Goal: Task Accomplishment & Management: Manage account settings

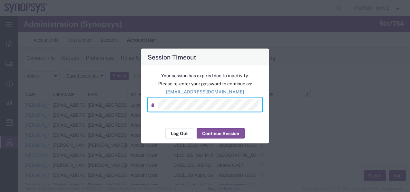
scroll to position [228, 0]
click at [213, 134] on button "Continue Session" at bounding box center [221, 133] width 48 height 10
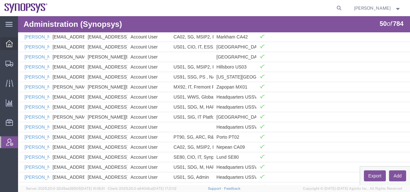
click at [8, 44] on icon at bounding box center [9, 43] width 7 height 7
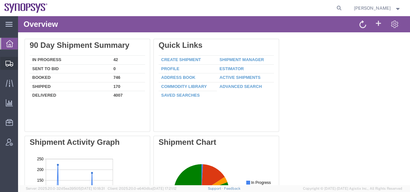
click at [9, 63] on icon at bounding box center [9, 64] width 8 height 6
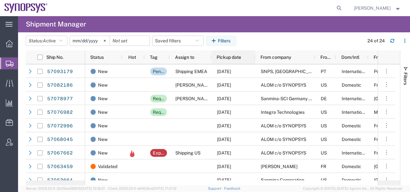
click at [232, 57] on span "Pickup date" at bounding box center [229, 57] width 25 height 5
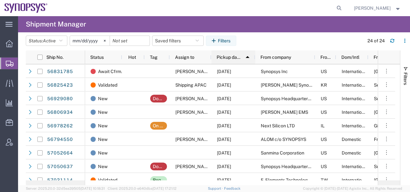
click at [232, 57] on span "Pickup date" at bounding box center [229, 57] width 24 height 5
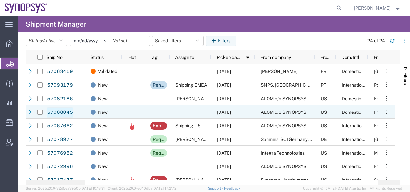
click at [62, 112] on link "57068045" at bounding box center [60, 112] width 26 height 10
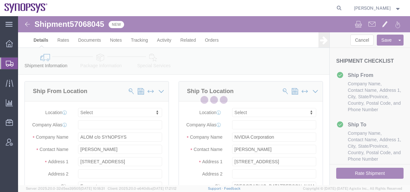
select select
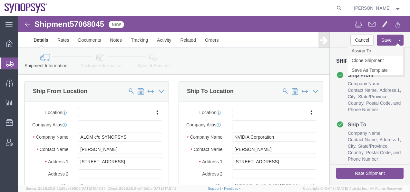
click link "Assign To"
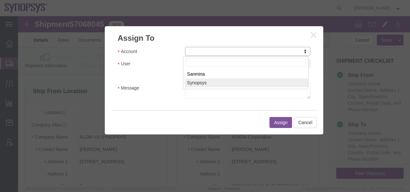
select select "117156"
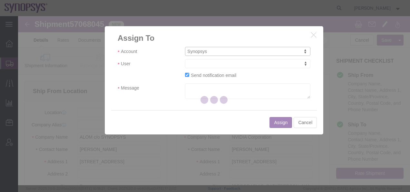
select select
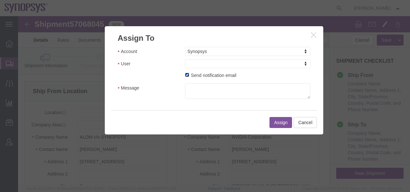
click input "Send notification email"
checkbox input "false"
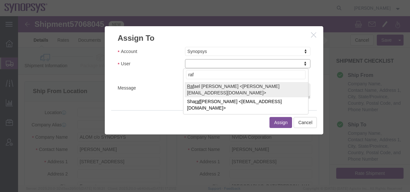
type input "raf"
select select "95522"
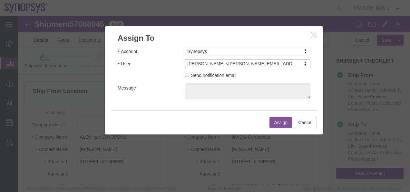
click button "Assign"
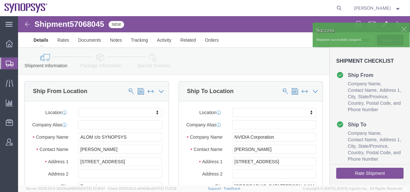
click img
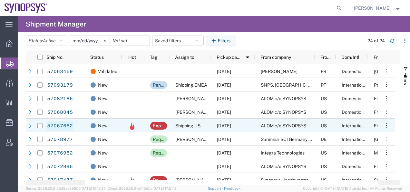
click at [56, 125] on link "57067662" at bounding box center [60, 126] width 26 height 10
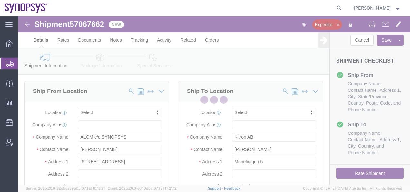
select select
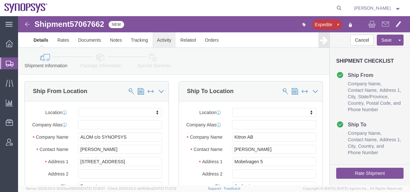
click link "Activity"
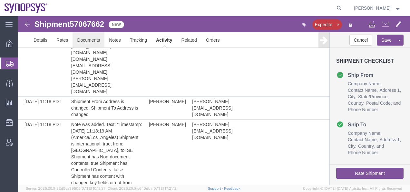
scroll to position [226, 0]
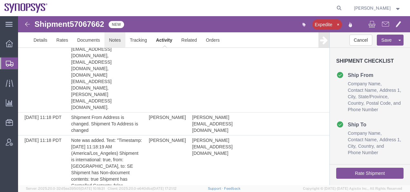
click at [114, 39] on link "Notes" at bounding box center [115, 39] width 21 height 15
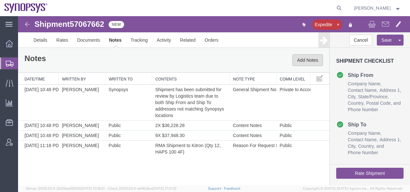
click at [300, 62] on button "Add Notes" at bounding box center [308, 60] width 31 height 12
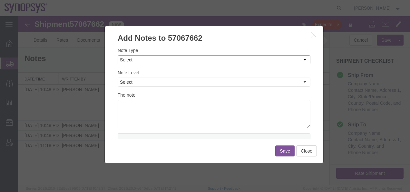
click at [128, 58] on select "Select Approval Bid Notes Carrier Change Notes Claim Notes Content Hazmat Notes…" at bounding box center [214, 59] width 193 height 9
select select "ON_BEHALF_OF_NOTES"
click at [118, 55] on select "Select Approval Bid Notes Carrier Change Notes Claim Notes Content Hazmat Notes…" at bounding box center [214, 59] width 193 height 9
click at [125, 84] on select "Select Private to Account Private to Vendor Public" at bounding box center [214, 81] width 193 height 9
select select "PUBLIC"
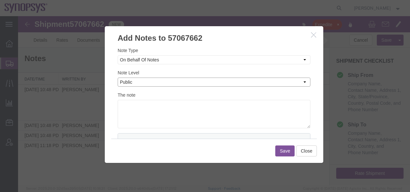
click at [118, 77] on select "Select Private to Account Private to Vendor Public" at bounding box center [214, 81] width 193 height 9
click at [126, 110] on textarea at bounding box center [214, 114] width 193 height 28
paste textarea "[PERSON_NAME]"
type textarea "On behalf of [PERSON_NAME]"
click at [279, 150] on button "Save" at bounding box center [284, 150] width 19 height 11
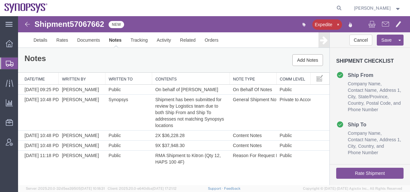
click at [28, 25] on img at bounding box center [28, 24] width 8 height 8
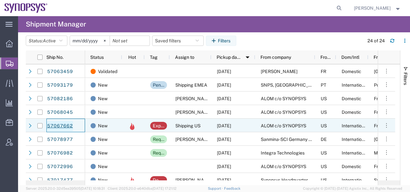
click at [57, 124] on link "57067662" at bounding box center [60, 126] width 26 height 10
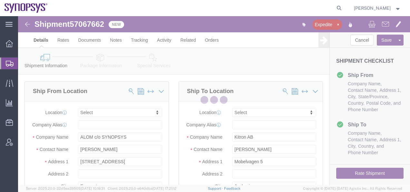
select select
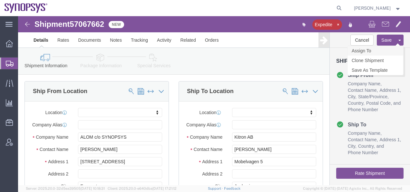
click link "Assign To"
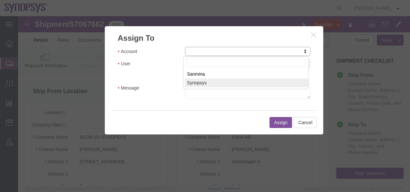
select select "117156"
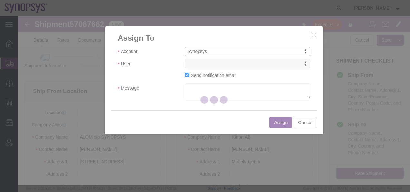
select select
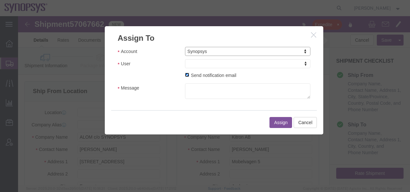
click input "Send notification email"
checkbox input "false"
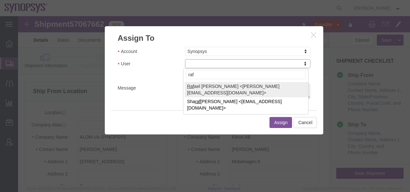
type input "raf"
select select "95522"
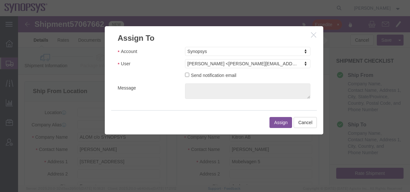
click button "Assign"
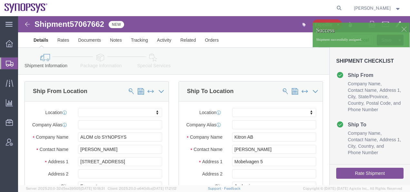
click img
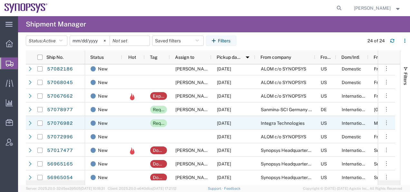
scroll to position [32, 0]
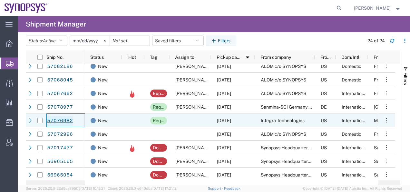
click at [55, 120] on link "57076982" at bounding box center [60, 120] width 26 height 10
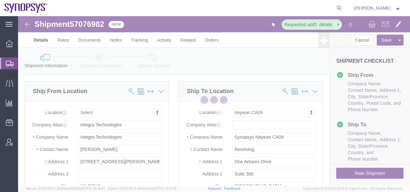
select select
select select "63079"
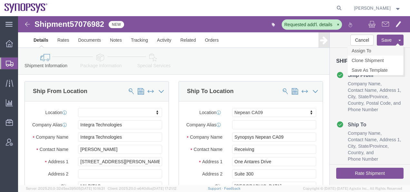
click link "Assign To"
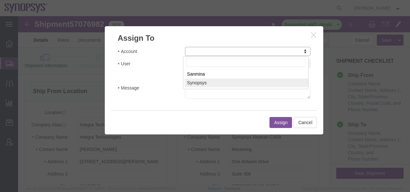
select select "117156"
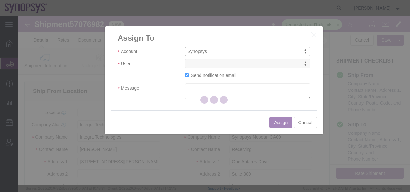
select select
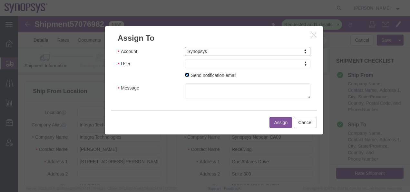
click input "Send notification email"
checkbox input "false"
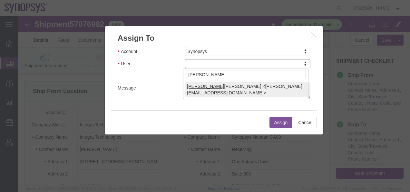
type input "[PERSON_NAME]"
select select "98200"
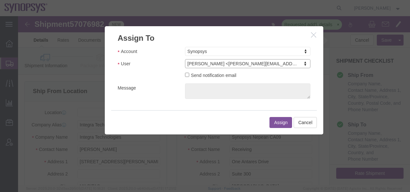
click button "Assign"
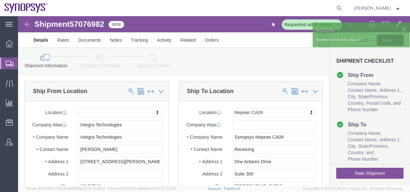
click img
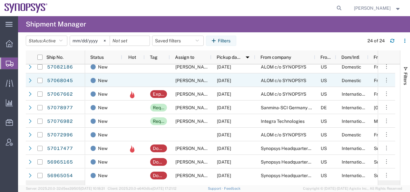
scroll to position [32, 0]
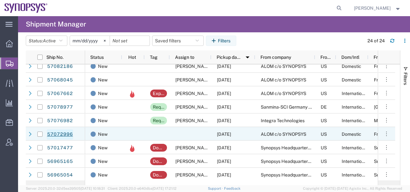
click at [64, 133] on link "57072996" at bounding box center [60, 134] width 26 height 10
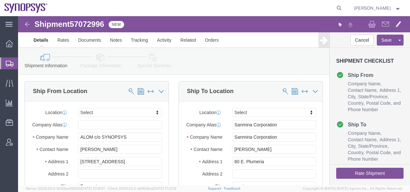
select select
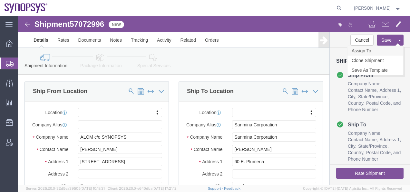
click link "Assign To"
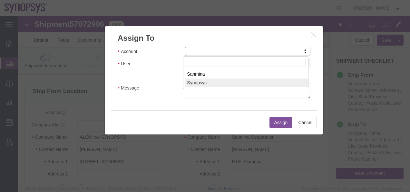
select select "117156"
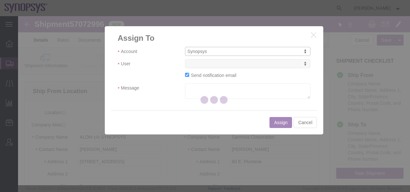
select select
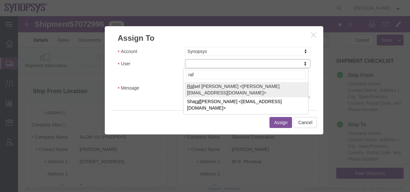
type input "raf"
select select "95522"
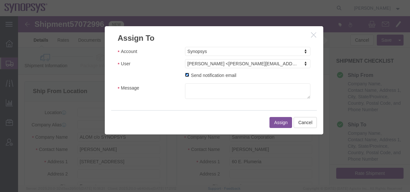
click input "Send notification email"
checkbox input "false"
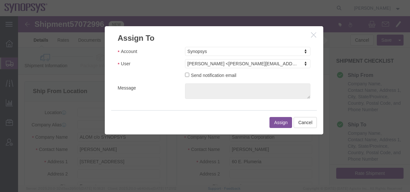
click button "Assign"
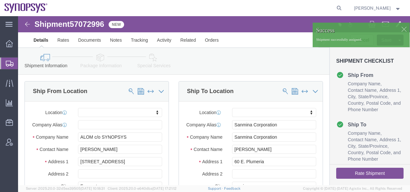
click img
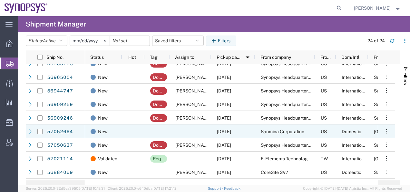
scroll to position [161, 0]
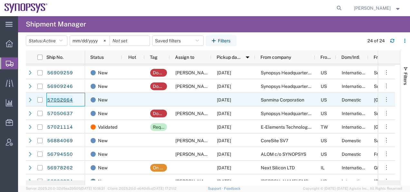
click at [59, 100] on link "57052664" at bounding box center [60, 100] width 26 height 10
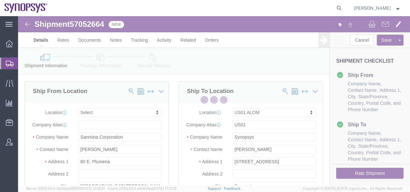
select select
select select "65511"
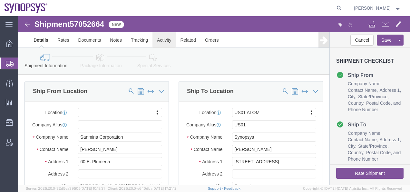
click link "Activity"
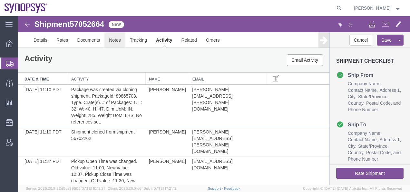
click at [114, 41] on link "Notes" at bounding box center [115, 39] width 21 height 15
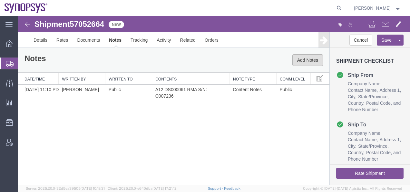
click at [310, 60] on button "Add Notes" at bounding box center [308, 60] width 31 height 12
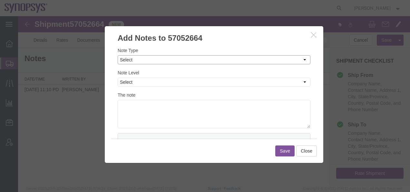
click at [128, 58] on select "Select Approval Bid Notes Carrier Change Notes Claim Notes Content Hazmat Notes…" at bounding box center [214, 59] width 193 height 9
select select "SHIPMENT_NOTES"
click at [118, 55] on select "Select Approval Bid Notes Carrier Change Notes Claim Notes Content Hazmat Notes…" at bounding box center [214, 59] width 193 height 9
click at [138, 84] on select "Select Private to Account Private to Vendor Public" at bounding box center [214, 81] width 193 height 9
select select "PRIVATE_TO_ACCOUNT"
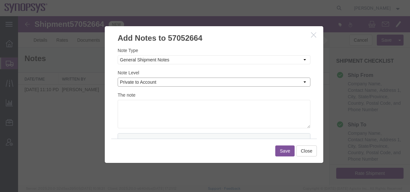
click at [118, 77] on select "Select Private to Account Private to Vendor Public" at bounding box center [214, 81] width 193 height 9
click at [132, 105] on textarea at bounding box center [214, 114] width 193 height 28
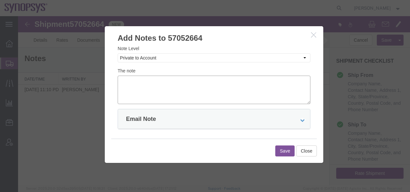
scroll to position [31, 0]
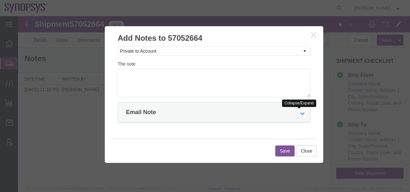
click at [300, 112] on icon at bounding box center [302, 113] width 5 height 5
click at [163, 132] on input "This Note" at bounding box center [160, 132] width 4 height 4
radio input "true"
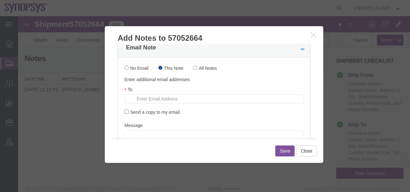
scroll to position [128, 0]
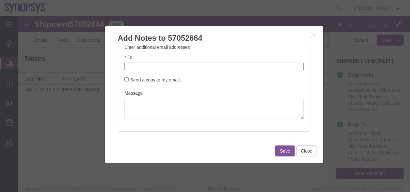
click at [142, 67] on input "text" at bounding box center [171, 66] width 75 height 8
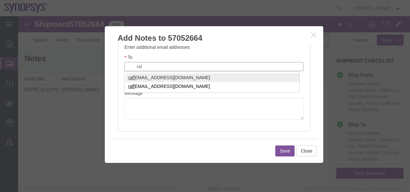
type input "raf"
type input "[PERSON_NAME][EMAIL_ADDRESS][DOMAIN_NAME]"
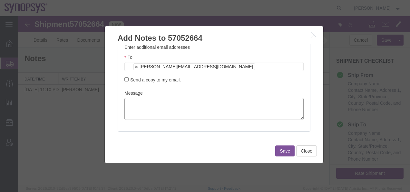
click at [131, 102] on textarea at bounding box center [214, 109] width 179 height 22
type textarea "[PERSON_NAME], Can you please follow up why this shipment request remains open?"
drag, startPoint x: 126, startPoint y: 79, endPoint x: 130, endPoint y: 82, distance: 5.1
click at [126, 79] on input "Send a copy to my email." at bounding box center [127, 79] width 4 height 4
checkbox input "true"
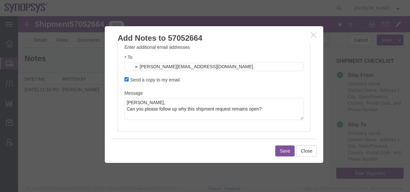
click at [285, 149] on button "Save" at bounding box center [284, 150] width 19 height 11
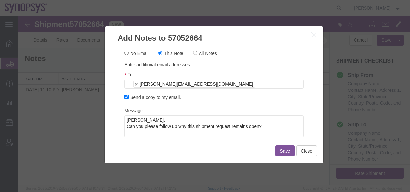
scroll to position [145, 0]
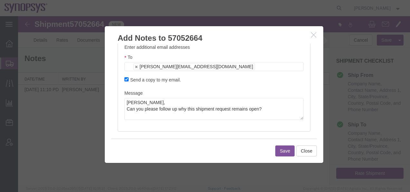
click at [281, 151] on button "Save" at bounding box center [284, 150] width 19 height 11
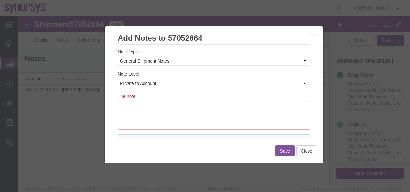
click at [144, 109] on textarea "The note: This field is required." at bounding box center [214, 115] width 193 height 28
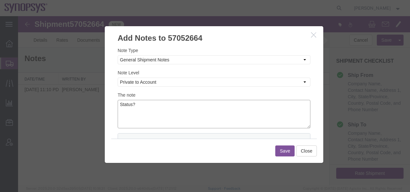
type textarea "Status?"
click at [279, 151] on button "Save" at bounding box center [284, 150] width 19 height 11
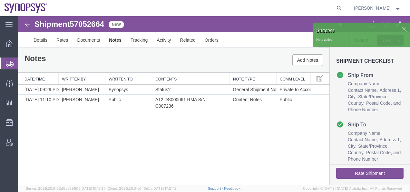
click at [26, 23] on img at bounding box center [28, 24] width 8 height 8
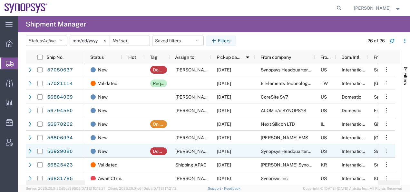
scroll to position [237, 0]
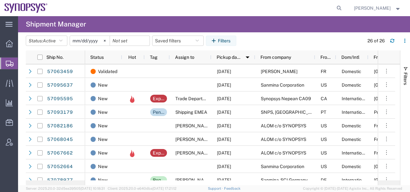
click at [0, 0] on span "Create Shipment" at bounding box center [0, 0] width 0 height 0
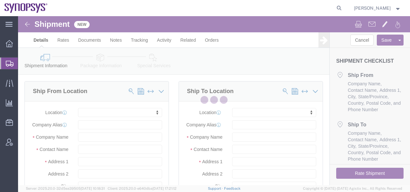
select select
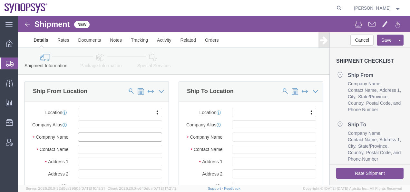
click input "text"
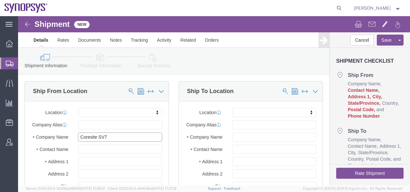
type input "Coresite SV7"
click input "text"
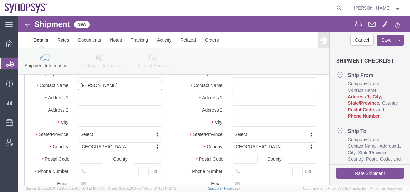
scroll to position [65, 0]
type input "[PERSON_NAME]"
click input "text"
paste input "[PHONE_NUMBER] Mobi"
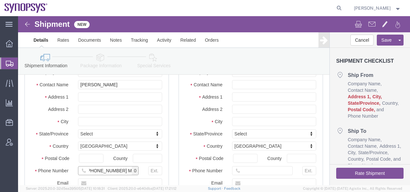
click input "[PHONE_NUMBER] Mobi"
click input "415.420.2496 Mobi"
click input "415-420.2496 Mobi"
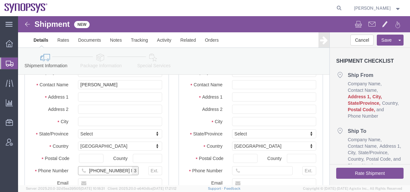
click input "[PHONE_NUMBER] Mobi"
type input "[PHONE_NUMBER]"
click div "Ship From Location Location My Profile Location [GEOGRAPHIC_DATA] DE04 Agrate B…"
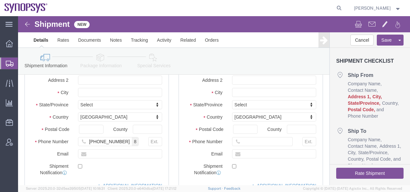
scroll to position [97, 0]
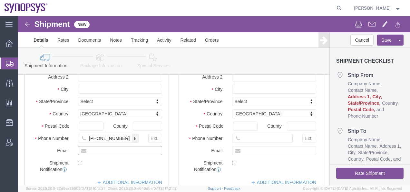
paste input "[PERSON_NAME][EMAIL_ADDRESS][DOMAIN_NAME]"
type input "[PERSON_NAME][EMAIL_ADDRESS][DOMAIN_NAME]"
click input "checkbox"
checkbox input "true"
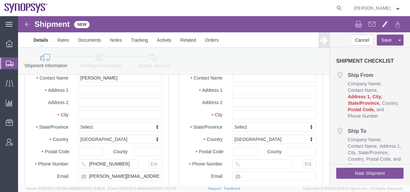
scroll to position [65, 0]
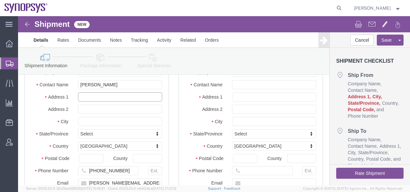
click input "text"
paste input "3020 Coronado D"
type input "[STREET_ADDRESS]"
click input "text"
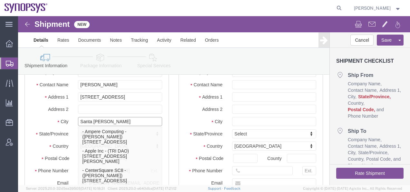
type input "Santa [PERSON_NAME]"
click div "Location My Profile Location [GEOGRAPHIC_DATA] DE04 Agrate Brianza IT01 [GEOGRA…"
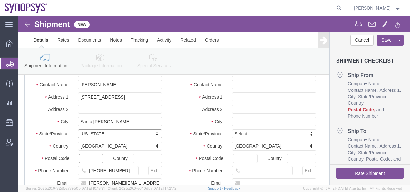
click input "text"
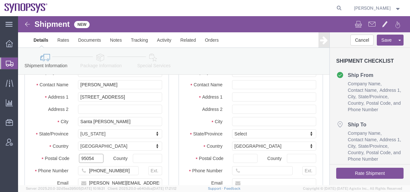
type input "95054"
click input "text"
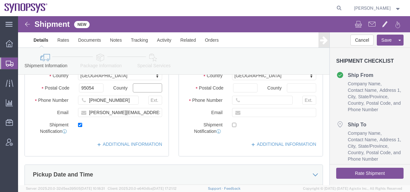
scroll to position [161, 0]
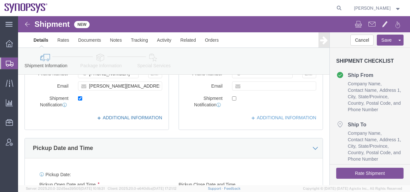
click icon
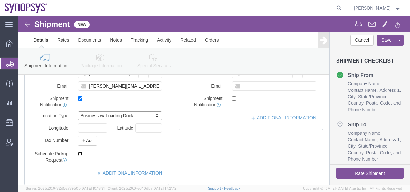
click input "checkbox"
checkbox input "true"
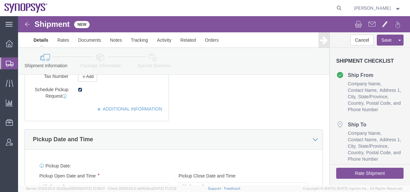
scroll to position [226, 0]
click icon
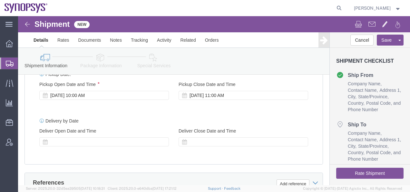
scroll to position [258, 0]
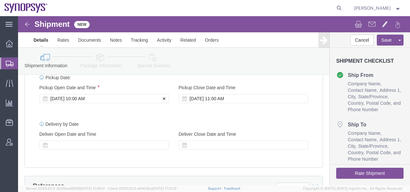
click div "[DATE] 10:00 AM"
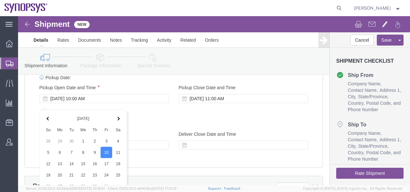
scroll to position [379, 0]
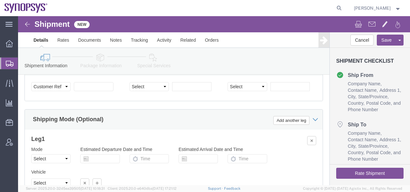
click div "Ship From Location Location My Profile Location [GEOGRAPHIC_DATA] DE04 Agrate B…"
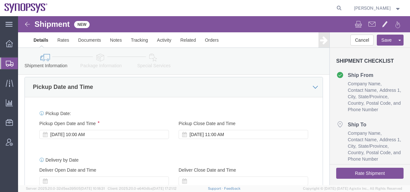
scroll to position [217, 0]
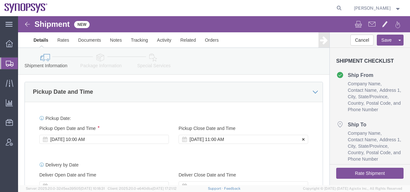
click div "[DATE] 11:00 AM"
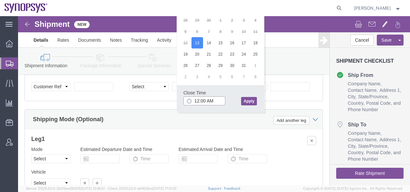
click input "12:00 AM"
type input "12:00 PM"
click button "Apply"
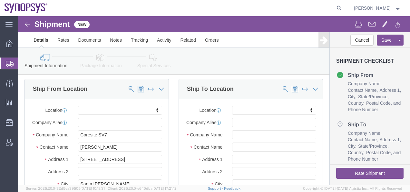
scroll to position [0, 0]
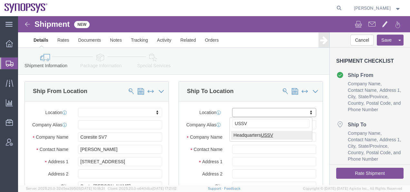
type input "USSV"
select select "63204"
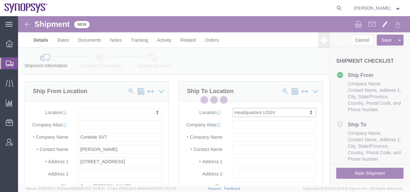
select select "CA"
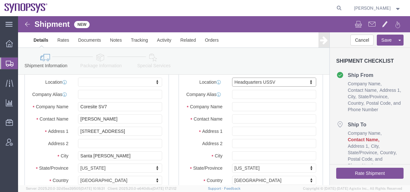
scroll to position [32, 0]
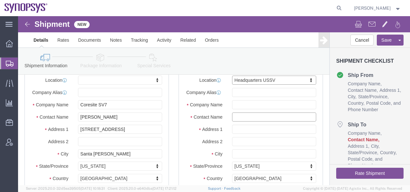
click input "text"
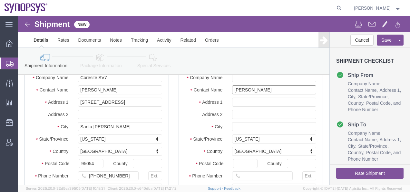
scroll to position [97, 0]
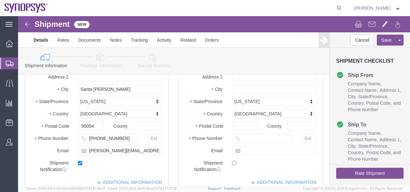
type input "[PERSON_NAME]"
click input "text"
type input "[PERSON_NAME][EMAIL_ADDRESS][DOMAIN_NAME]"
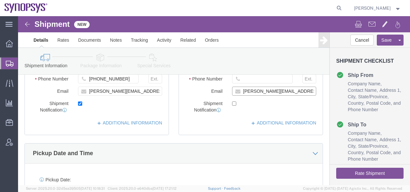
scroll to position [161, 0]
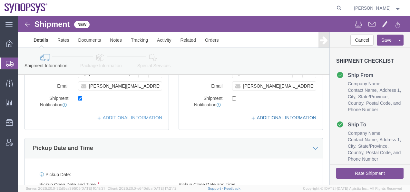
click icon
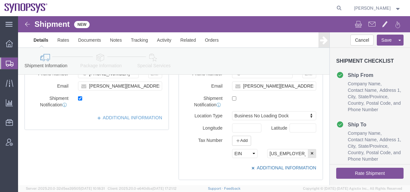
click icon
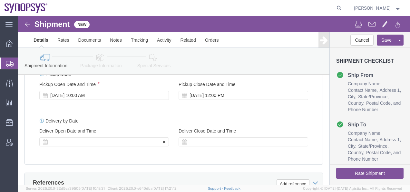
click div
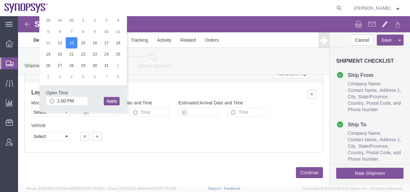
click button "Apply"
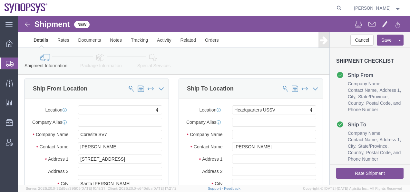
scroll to position [0, 0]
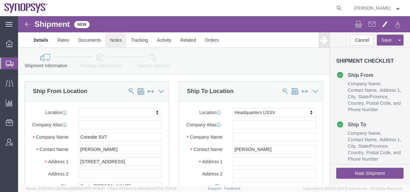
click link "Notes"
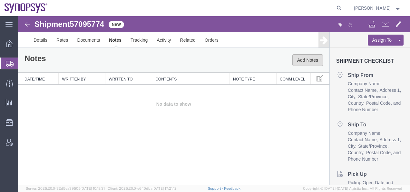
click at [307, 59] on button "Add Notes" at bounding box center [308, 60] width 31 height 12
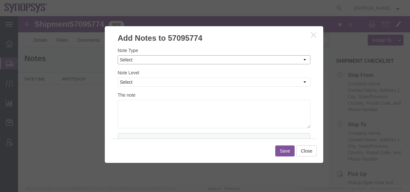
click at [133, 59] on select "Select Approval Bid Notes Carrier Change Notes Claim Notes Content Hazmat Notes…" at bounding box center [214, 59] width 193 height 9
select select "SHIPMENT_NOTES"
click at [118, 55] on select "Select Approval Bid Notes Carrier Change Notes Claim Notes Content Hazmat Notes…" at bounding box center [214, 59] width 193 height 9
click at [125, 81] on select "Select Private to Account Private to Vendor Public" at bounding box center [214, 81] width 193 height 9
select select "PUBLIC"
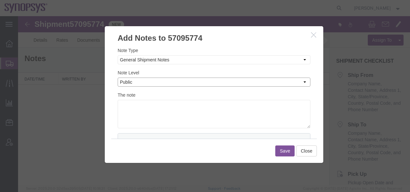
click at [118, 77] on select "Select Private to Account Private to Vendor Public" at bounding box center [214, 81] width 193 height 9
click at [125, 105] on textarea at bounding box center [214, 114] width 193 height 28
type textarea "[PERSON_NAME], THis shipment will need to be re-delivered to TW"
click at [281, 151] on button "Save" at bounding box center [284, 150] width 19 height 11
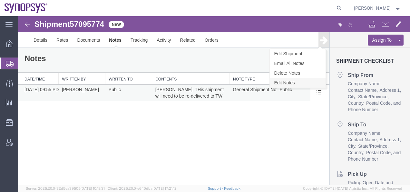
click at [315, 83] on link "Edit Notes" at bounding box center [298, 83] width 56 height 10
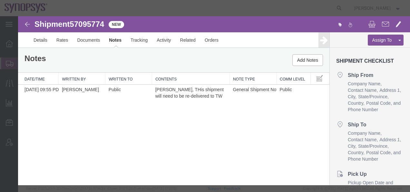
select select "SHIPMENT_NOTES"
select select "PUBLIC"
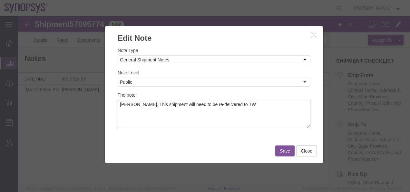
click at [228, 104] on textarea "[PERSON_NAME], This shipment will need to be re-delivered to TW" at bounding box center [214, 114] width 193 height 28
click at [266, 105] on textarea "[PERSON_NAME], This shipment will need to be re-delivered to TW12 Attn: [PERSON…" at bounding box center [214, 114] width 193 height 28
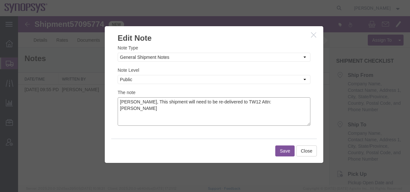
drag, startPoint x: 272, startPoint y: 101, endPoint x: 125, endPoint y: 105, distance: 146.8
click at [117, 106] on div "Note Type Select Approval Bid Notes Carrier Change Notes Claim Notes Content Ha…" at bounding box center [214, 91] width 219 height 95
type textarea "[PERSON_NAME], This shipment will need to be re-delivered to TW12 Attn: [PERSON…"
click at [285, 150] on button "Save" at bounding box center [284, 150] width 19 height 11
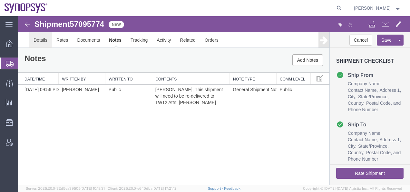
click at [42, 40] on link "Details" at bounding box center [40, 39] width 23 height 15
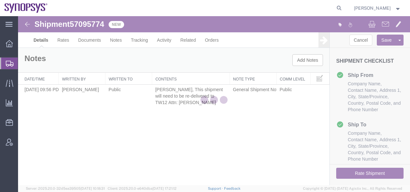
select select "63204"
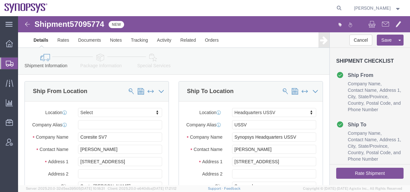
click icon
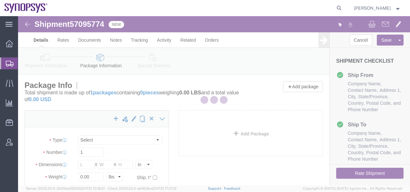
select select "CBOX"
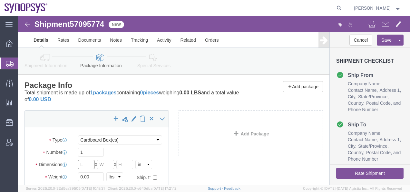
click input "text"
type input "45"
click input "text"
type input "27"
click input "text"
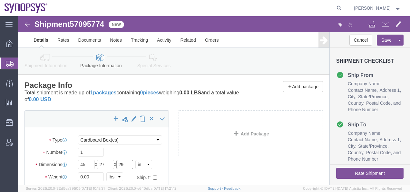
type input "29"
drag, startPoint x: 73, startPoint y: 160, endPoint x: 59, endPoint y: 159, distance: 14.2
click div "0.00 Select kgs lbs"
type input "140"
click select "Select Bale(s) Basket(s) Bolt(s) Bottle(s) Buckets Bulk Bundle(s) Can(s) Cardbo…"
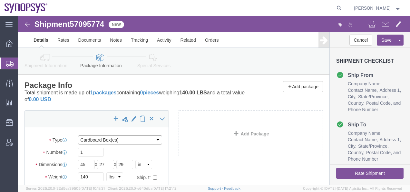
select select "PSNS"
click select "Select Bale(s) Basket(s) Bolt(s) Bottle(s) Buckets Bulk Bundle(s) Can(s) Cardbo…"
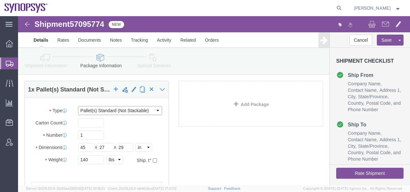
scroll to position [32, 0]
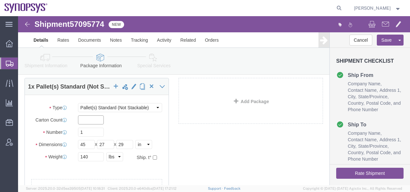
click input "text"
type input "1"
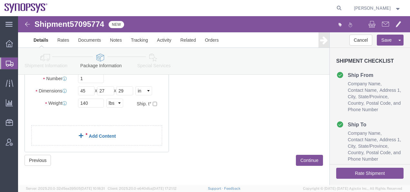
click link "Add Content"
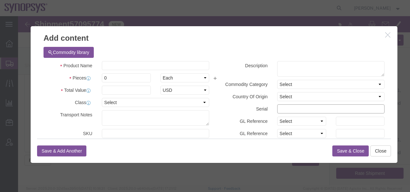
click input "text"
paste input "S508839X4944120"
type input "S508839X4944120"
click input "0"
type input "01"
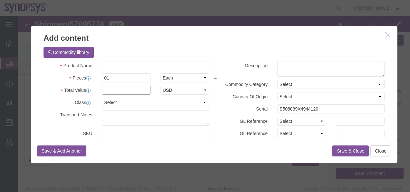
click input "text"
type input "110351"
click select "Select 50 55 60 65 70 85 92.5 100 125 175 250 300 400"
select select "50"
click select "Select 50 55 60 65 70 85 92.5 100 125 175 250 300 400"
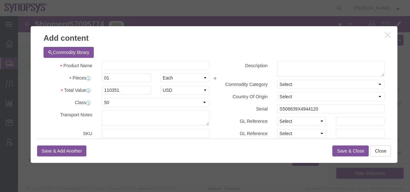
click div "Commodity library Product Name Pieces 01 Select Bag Barrels 100Board Feet Bottl…"
click textarea
paste textarea "ETR-IDIT573-US01 GPU H100 64C 1TB 3.85GH CCT# SCTA"
type textarea "ETR-IDIT573-US01 GPU H100 64C 1TB 3.85GH CCT# SCTA"
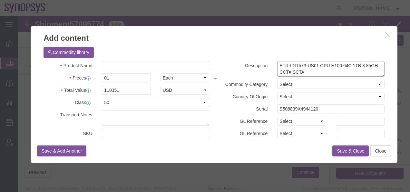
scroll to position [86, 0]
click input "text"
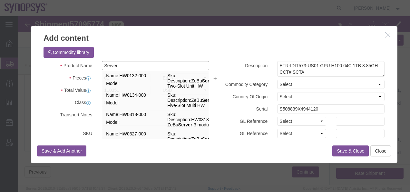
type input "Server"
click div "Commodity library Product Name Server Server Name: HW0132-000 Sku: Model: Descr…"
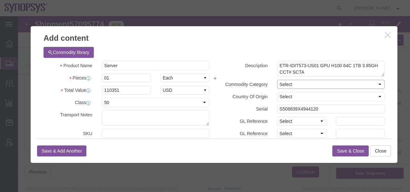
click select "Select"
click div "Commodity library Product Name Server Server Pieces 01 Select Bag Barrels 100Bo…"
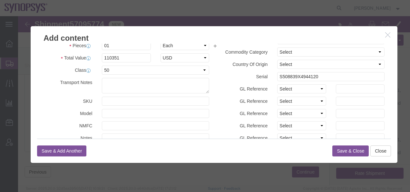
scroll to position [0, 0]
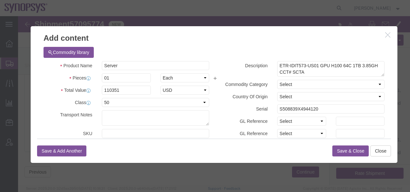
click button "Save & Close"
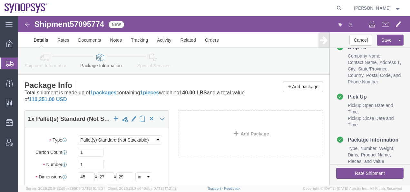
scroll to position [103, 0]
click icon
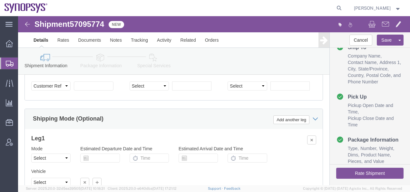
scroll to position [387, 0]
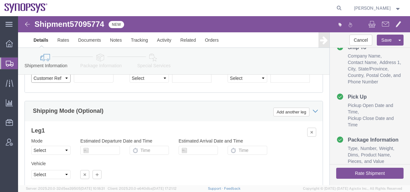
click select "Select Account Type Activity ID Airline Appointment Number ASN Batch Request # …"
select select "PURCHORD"
click select "Select Account Type Activity ID Airline Appointment Number ASN Batch Request # …"
click input "text"
paste input "PO252629"
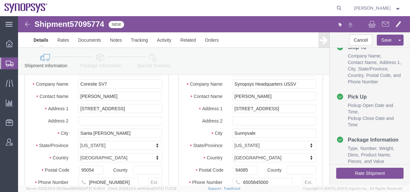
scroll to position [0, 0]
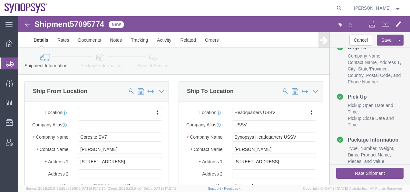
type input "PO252629"
click icon
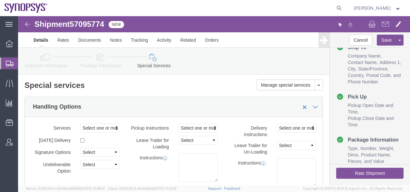
scroll to position [32, 0]
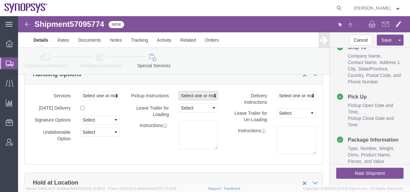
click span "Select one or more"
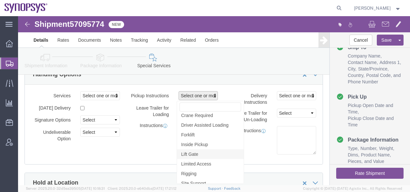
scroll to position [6, 0]
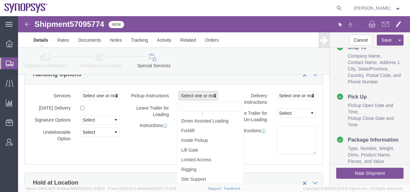
click div "Pickup Instructions Select one or more Crane Required Driver Assisted Loading F…"
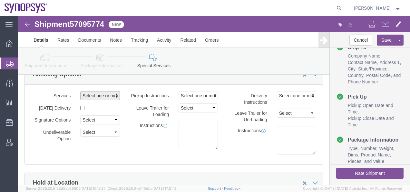
click span "button"
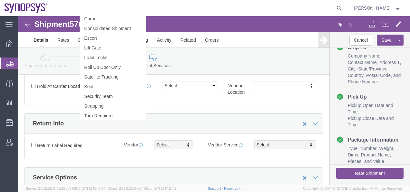
scroll to position [0, 0]
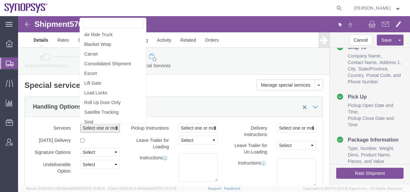
click h2 "Special services"
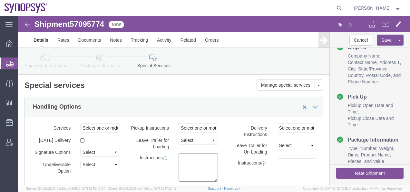
click textarea
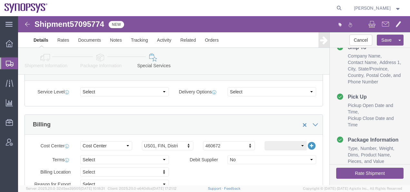
scroll to position [258, 0]
type textarea "Contact shipper to arrange pick up"
click button "Rate Shipment"
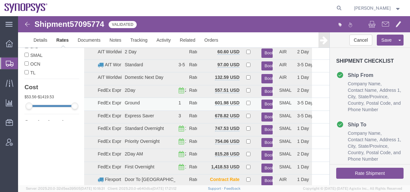
scroll to position [0, 0]
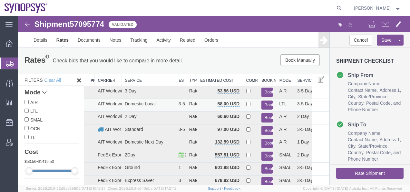
click at [263, 104] on button "Book" at bounding box center [268, 104] width 12 height 9
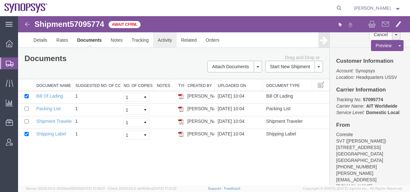
click at [160, 42] on link "Activity" at bounding box center [164, 39] width 23 height 15
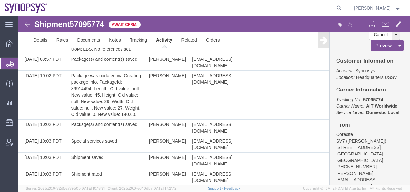
scroll to position [419, 0]
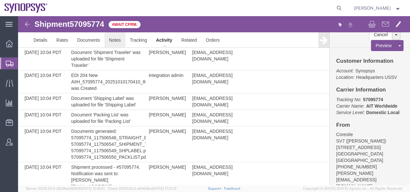
click at [116, 40] on link "Notes" at bounding box center [115, 39] width 21 height 15
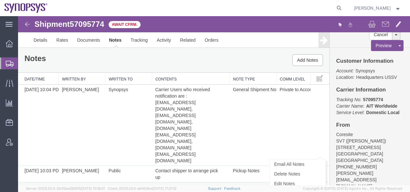
click at [320, 190] on span at bounding box center [318, 192] width 5 height 5
click at [286, 159] on link "Email All Notes" at bounding box center [298, 164] width 56 height 10
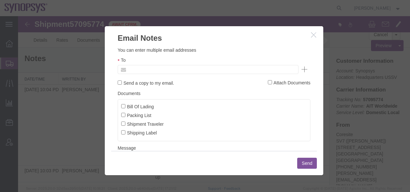
click at [127, 70] on input "text" at bounding box center [164, 69] width 75 height 8
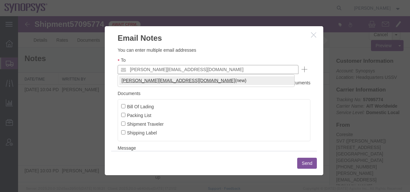
type input "[PERSON_NAME][EMAIL_ADDRESS][DOMAIN_NAME]"
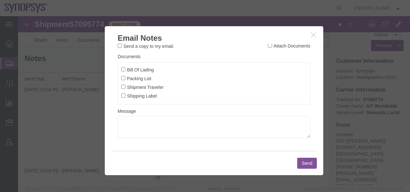
scroll to position [37, 0]
click at [125, 85] on input "Shipment Traveler" at bounding box center [123, 87] width 4 height 4
checkbox input "true"
click at [125, 124] on textarea at bounding box center [214, 127] width 193 height 22
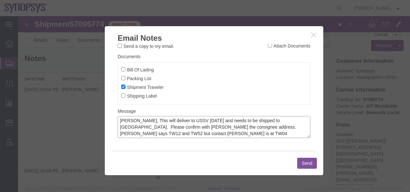
type textarea "[PERSON_NAME], This will deliver to USSV [DATE] and needs to be shipped to [GEO…"
click at [305, 162] on button "Send" at bounding box center [307, 162] width 20 height 11
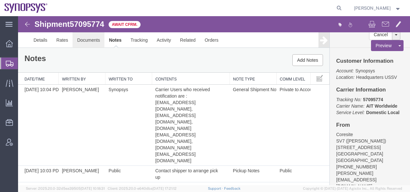
click at [87, 39] on link "Documents" at bounding box center [89, 39] width 32 height 15
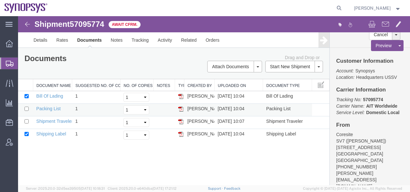
click at [180, 108] on img at bounding box center [180, 108] width 5 height 5
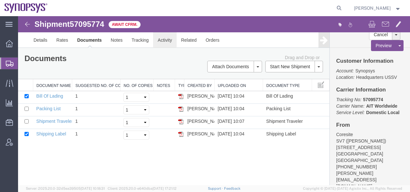
click at [158, 40] on link "Activity" at bounding box center [164, 39] width 23 height 15
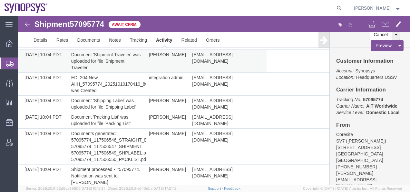
scroll to position [462, 0]
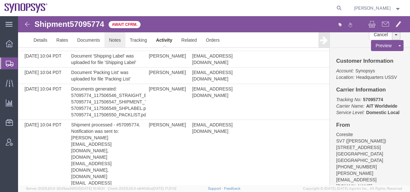
click at [114, 40] on link "Notes" at bounding box center [115, 39] width 21 height 15
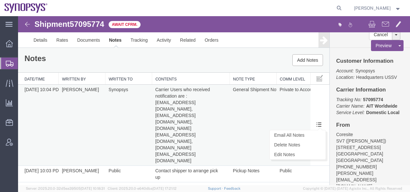
click at [319, 121] on span at bounding box center [318, 123] width 5 height 5
click at [279, 149] on link "Edit Notes" at bounding box center [298, 154] width 56 height 10
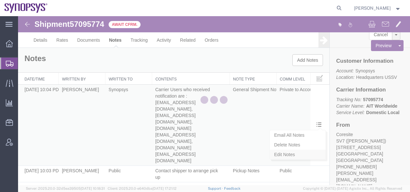
select select "SHIPMENT_NOTES"
select select "PRIVATE_TO_ACCOUNT"
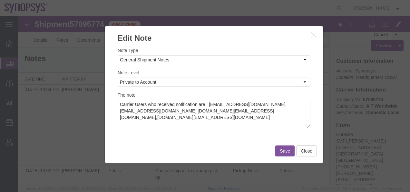
scroll to position [3, 0]
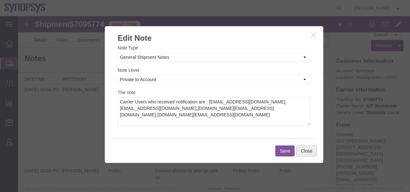
click at [304, 153] on button "Close" at bounding box center [306, 150] width 21 height 11
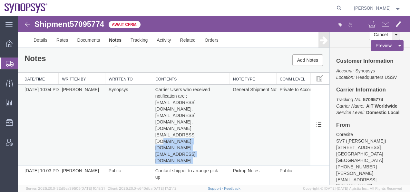
drag, startPoint x: 204, startPoint y: 115, endPoint x: 204, endPoint y: 122, distance: 7.8
click at [204, 122] on td "Carrier Users who received notification are : [EMAIL_ADDRESS][DOMAIN_NAME],[EMA…" at bounding box center [191, 125] width 78 height 81
drag, startPoint x: 204, startPoint y: 122, endPoint x: 193, endPoint y: 122, distance: 11.0
copy td "[EMAIL_ADDRESS][DOMAIN_NAME]"
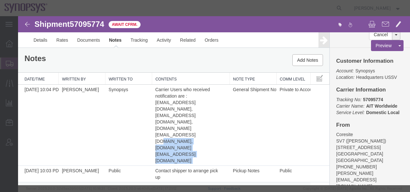
select select "PICK_UP_NOTES"
select select "PUBLIC"
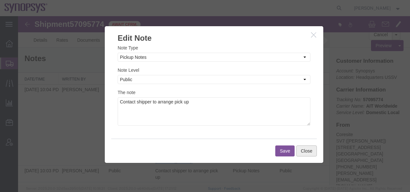
click at [300, 151] on button "Close" at bounding box center [306, 150] width 21 height 11
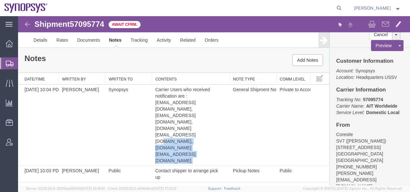
click at [27, 24] on img at bounding box center [28, 24] width 8 height 8
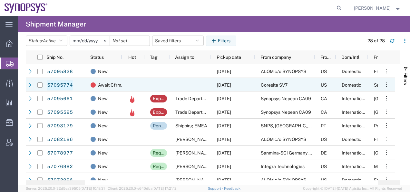
click at [55, 84] on link "57095774" at bounding box center [60, 85] width 26 height 10
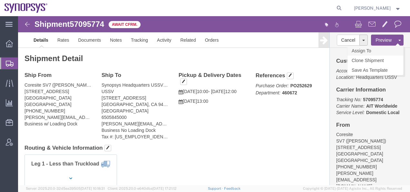
click link "Assign To"
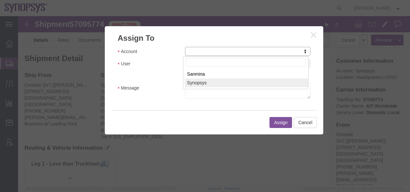
select select "117156"
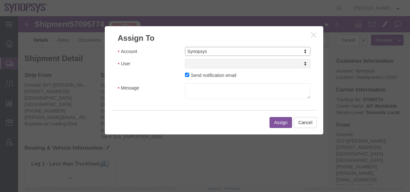
select select
click input "Send notification email"
checkbox input "false"
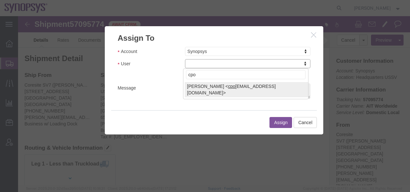
type input "cpo"
select select "92721"
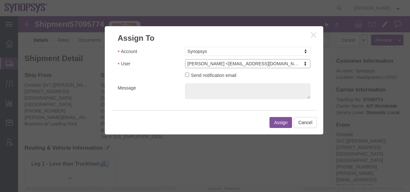
click button "Assign"
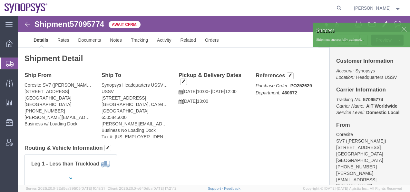
click img
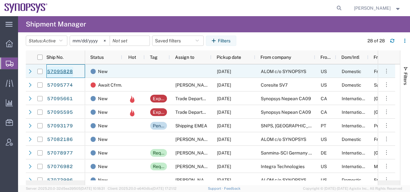
click at [66, 72] on link "57095828" at bounding box center [60, 71] width 26 height 10
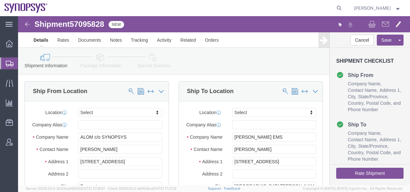
select select
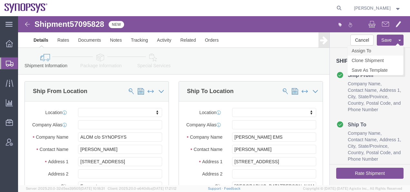
click link "Assign To"
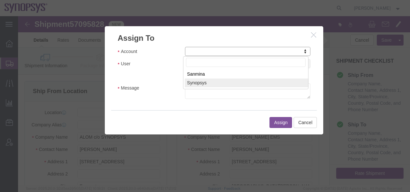
select select "117156"
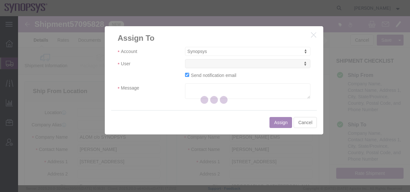
click at [191, 64] on div at bounding box center [214, 100] width 392 height 169
select select
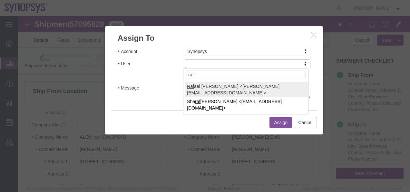
type input "raf"
select select "95522"
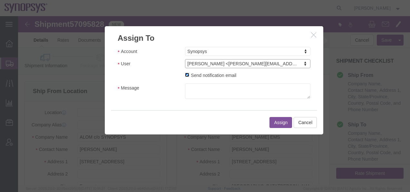
click input "Send notification email"
checkbox input "false"
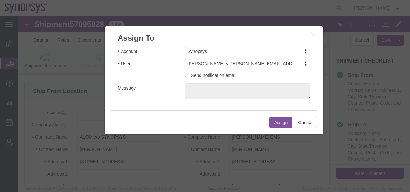
click button "Assign"
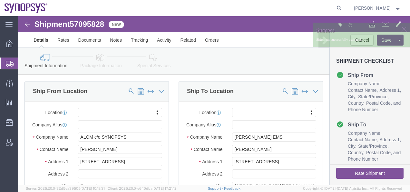
click img
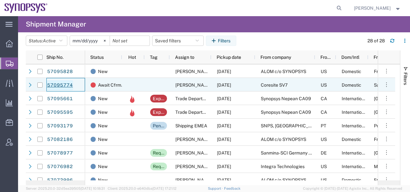
click at [56, 86] on link "57095774" at bounding box center [60, 85] width 26 height 10
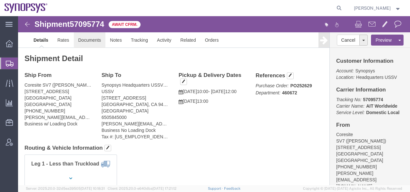
click link "Documents"
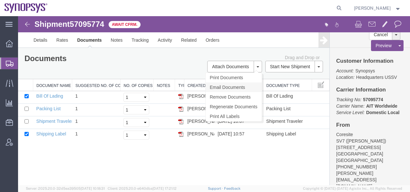
click at [221, 87] on link "Email Documents" at bounding box center [234, 87] width 56 height 10
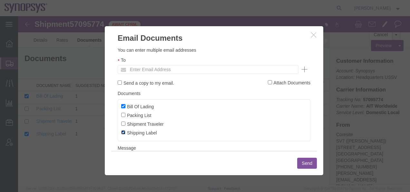
click at [121, 133] on input "Shipping Label" at bounding box center [123, 132] width 4 height 4
click at [123, 133] on input "Shipping Label" at bounding box center [123, 132] width 4 height 4
checkbox input "true"
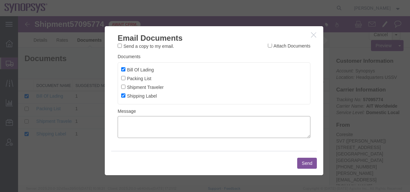
click at [131, 121] on textarea at bounding box center [214, 127] width 193 height 22
type textarea "As requested"
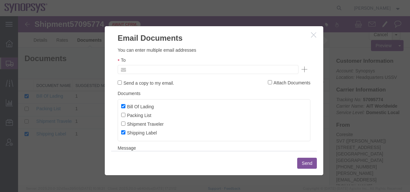
click at [137, 67] on input "text" at bounding box center [164, 69] width 75 height 8
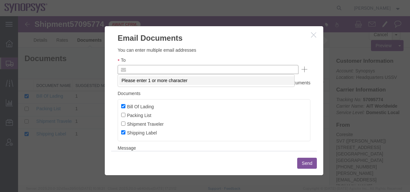
paste input "[PERSON_NAME][EMAIL_ADDRESS][DOMAIN_NAME]"
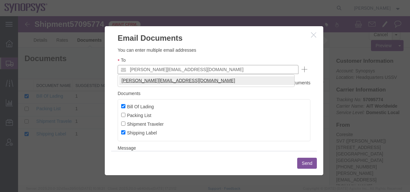
type input "[PERSON_NAME][EMAIL_ADDRESS][DOMAIN_NAME]"
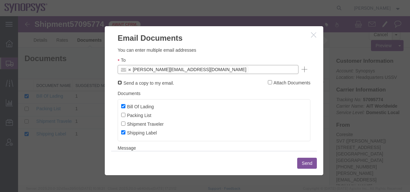
click at [120, 82] on input "Send a copy to my email." at bounding box center [120, 82] width 4 height 4
checkbox input "true"
click at [305, 164] on button "Send" at bounding box center [307, 162] width 20 height 11
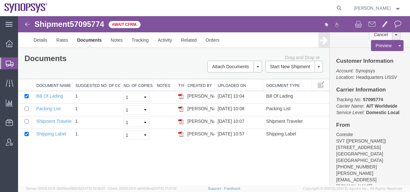
drag, startPoint x: 181, startPoint y: 134, endPoint x: 125, endPoint y: 165, distance: 64.5
click at [181, 134] on img at bounding box center [180, 133] width 5 height 5
click at [27, 23] on img at bounding box center [28, 24] width 8 height 8
